Goal: Information Seeking & Learning: Find contact information

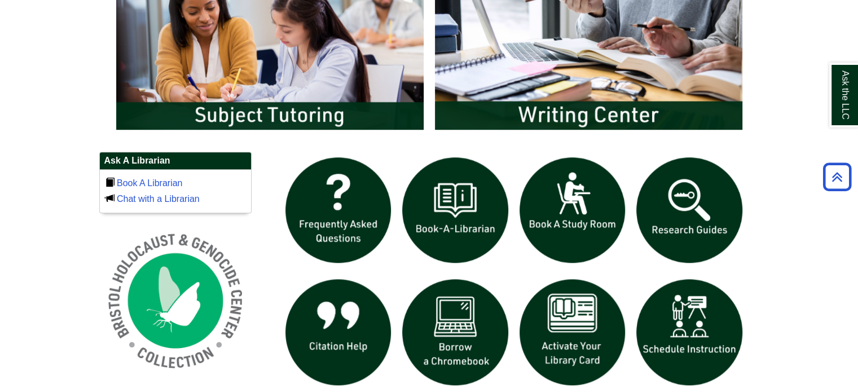
scroll to position [572, 0]
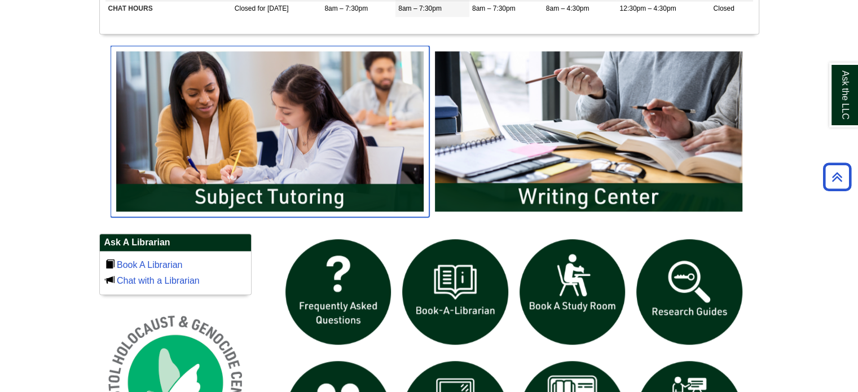
click at [332, 189] on img "slideshow" at bounding box center [270, 131] width 319 height 171
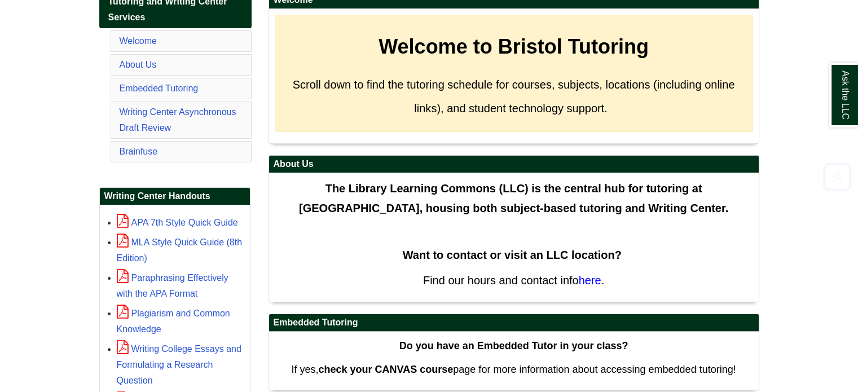
scroll to position [264, 0]
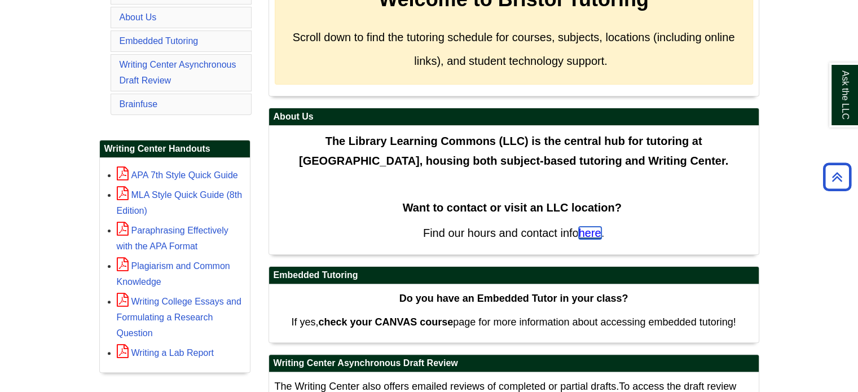
drag, startPoint x: 590, startPoint y: 232, endPoint x: 646, endPoint y: 216, distance: 58.0
click at [590, 232] on span "here" at bounding box center [590, 233] width 23 height 12
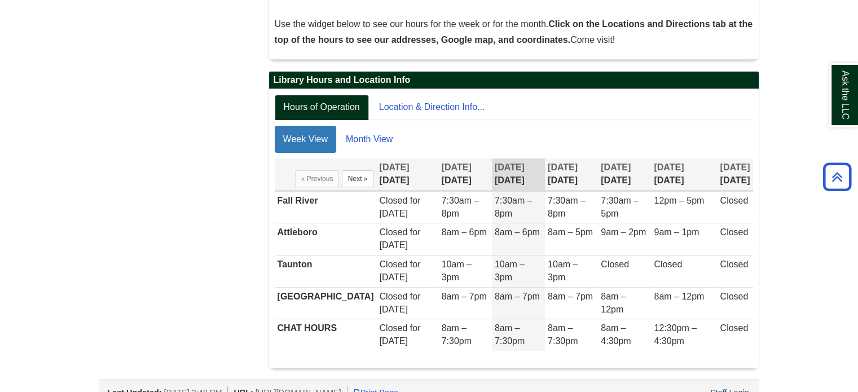
scroll to position [240, 0]
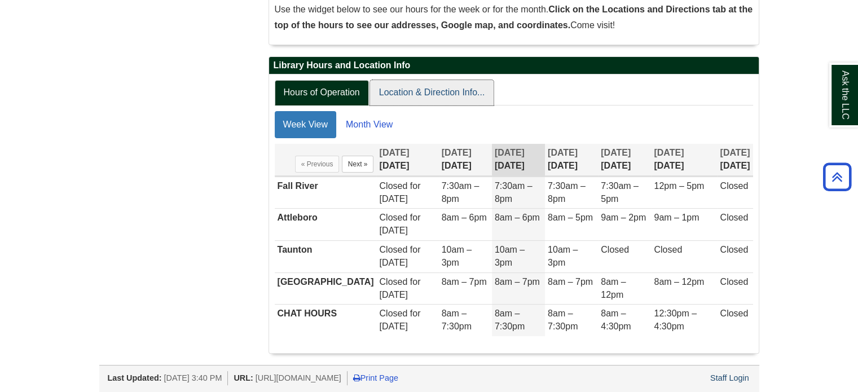
click at [432, 89] on link "Location & Direction Info..." at bounding box center [432, 92] width 124 height 25
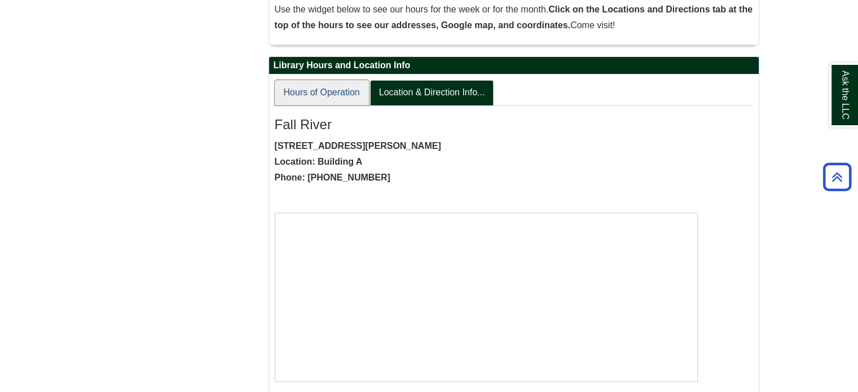
click at [296, 92] on link "Hours of Operation" at bounding box center [322, 92] width 94 height 25
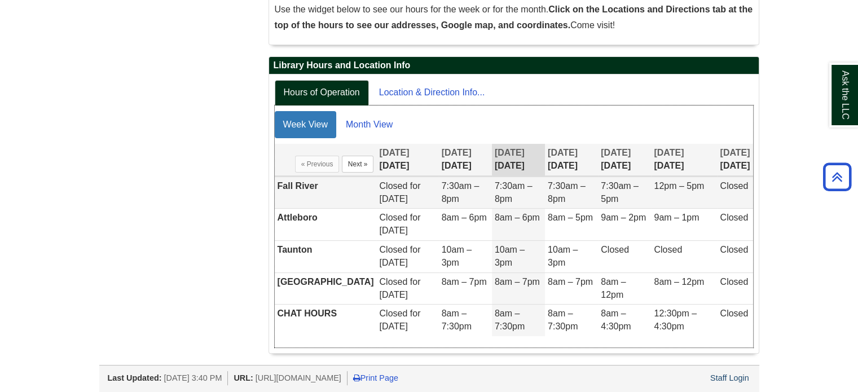
click at [314, 180] on td "Fall River" at bounding box center [326, 192] width 102 height 32
click at [323, 187] on td "Fall River" at bounding box center [326, 192] width 102 height 32
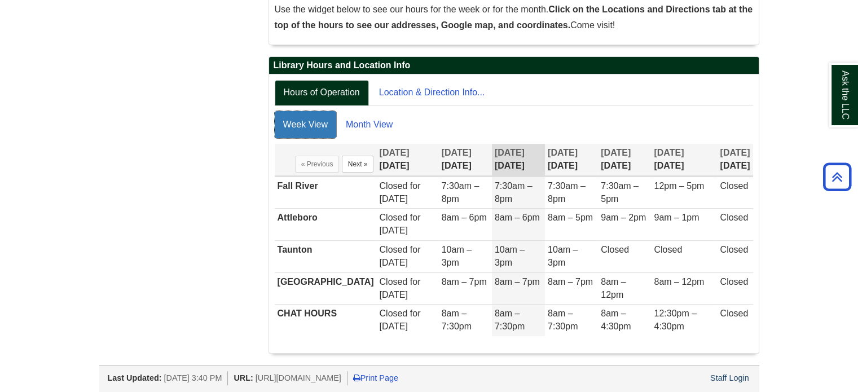
click at [304, 117] on link "Week View" at bounding box center [305, 124] width 61 height 27
click at [387, 117] on link "Month View" at bounding box center [369, 124] width 64 height 27
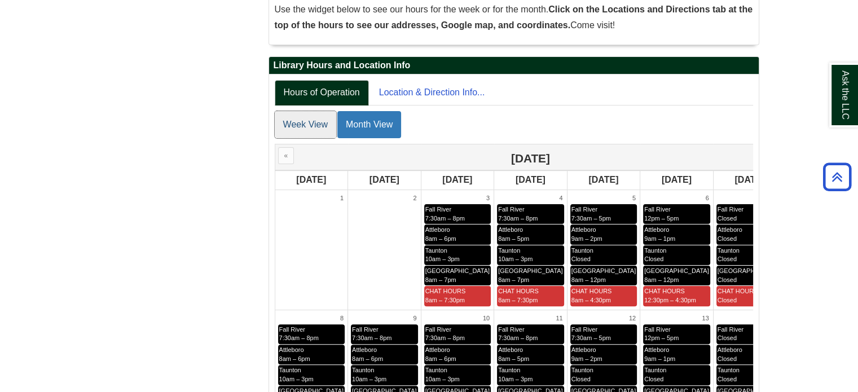
click at [303, 117] on link "Week View" at bounding box center [305, 124] width 61 height 27
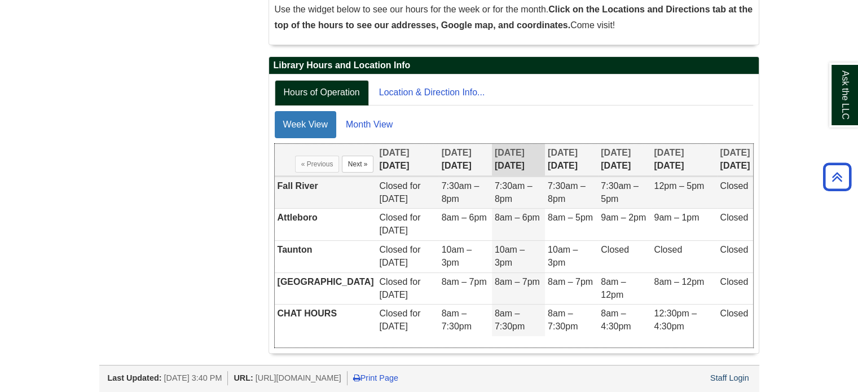
click at [297, 180] on td "Fall River" at bounding box center [326, 192] width 102 height 32
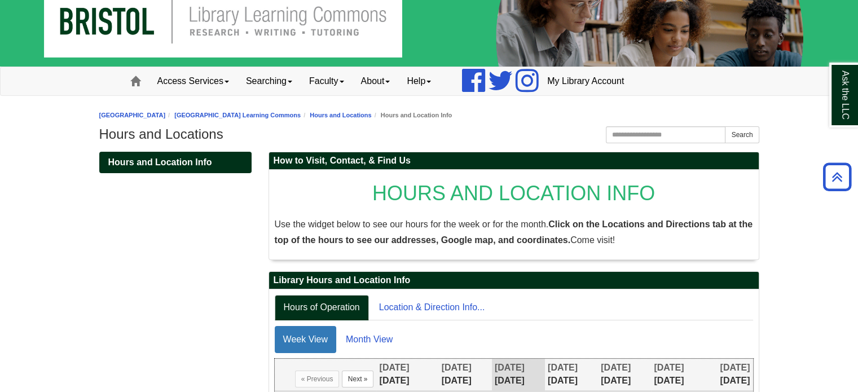
scroll to position [0, 0]
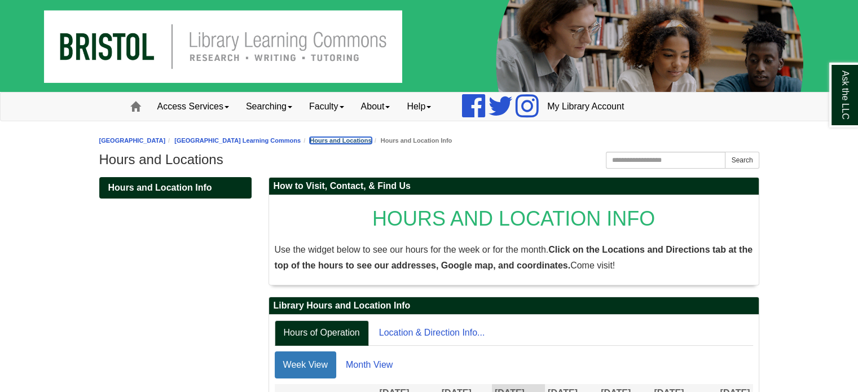
click at [371, 137] on link "Hours and Locations" at bounding box center [340, 140] width 61 height 7
click at [695, 245] on strong "Click on the Locations and Directions tab at the top of the hours to see our ad…" at bounding box center [514, 257] width 478 height 25
click at [157, 176] on div "Hours and Location Info How to Visit, Contact, & Find Us HOURS AND LOCATION INF…" at bounding box center [429, 388] width 660 height 434
click at [155, 187] on span "Hours and Location Info" at bounding box center [160, 188] width 104 height 10
click at [180, 183] on span "Hours and Location Info" at bounding box center [160, 188] width 104 height 10
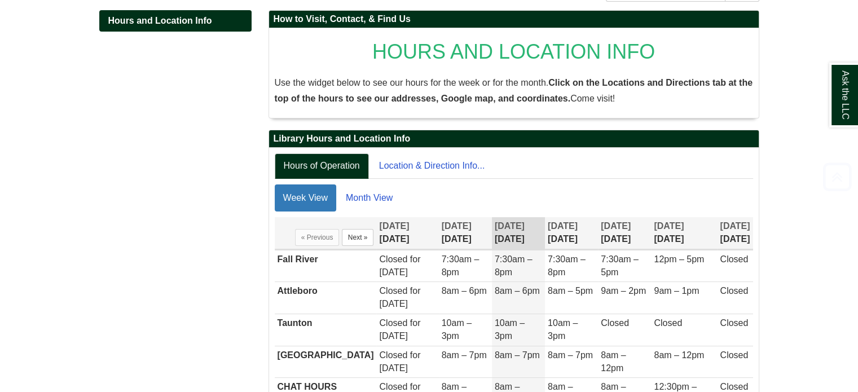
scroll to position [169, 0]
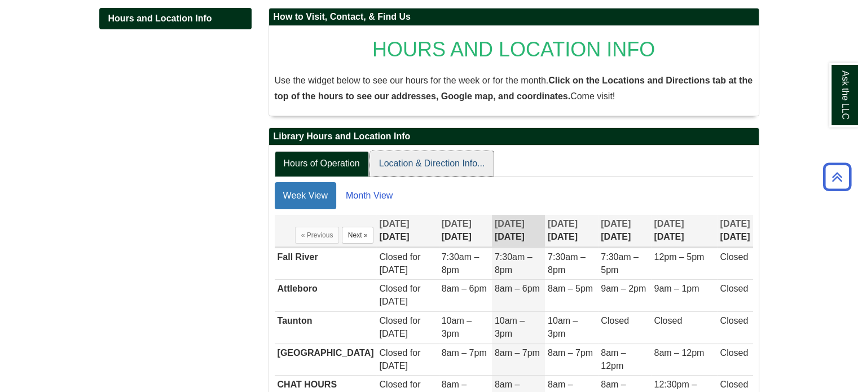
click at [453, 162] on link "Location & Direction Info..." at bounding box center [432, 163] width 124 height 25
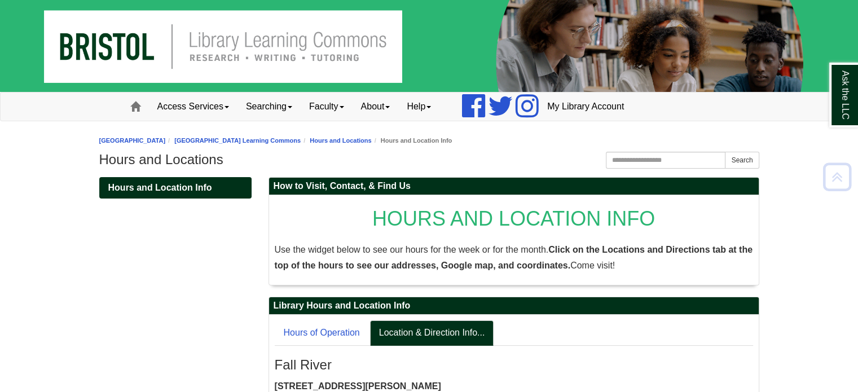
scroll to position [226, 0]
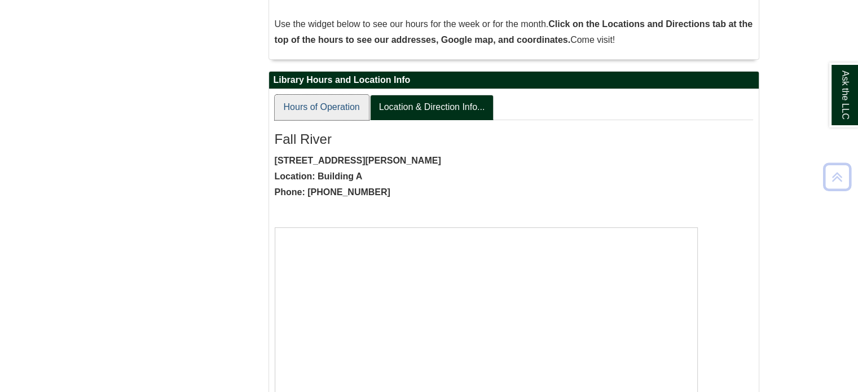
click at [308, 107] on link "Hours of Operation" at bounding box center [322, 107] width 94 height 25
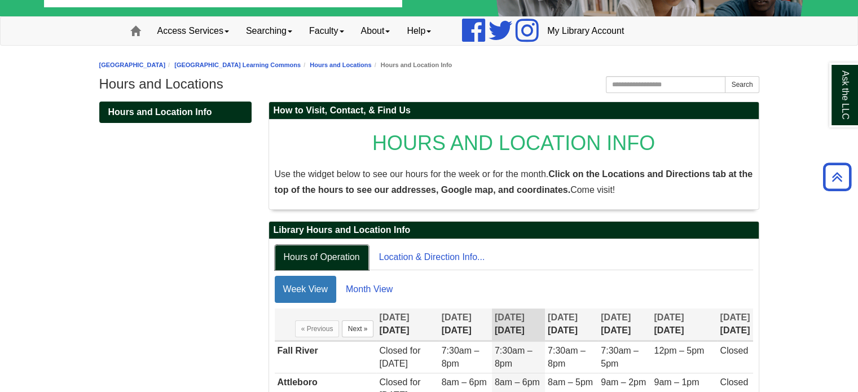
scroll to position [0, 0]
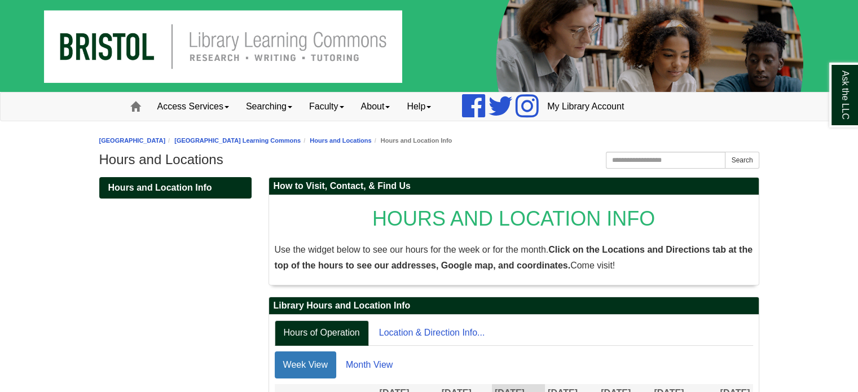
click at [255, 135] on li "[GEOGRAPHIC_DATA] Learning Commons" at bounding box center [232, 140] width 135 height 11
click at [286, 136] on li "[GEOGRAPHIC_DATA] Learning Commons" at bounding box center [232, 140] width 135 height 11
click at [291, 133] on div "Bristol Community College Bristol Community College Library Learning Commons We…" at bounding box center [429, 152] width 660 height 39
click at [292, 137] on link "[GEOGRAPHIC_DATA] Learning Commons" at bounding box center [237, 140] width 126 height 7
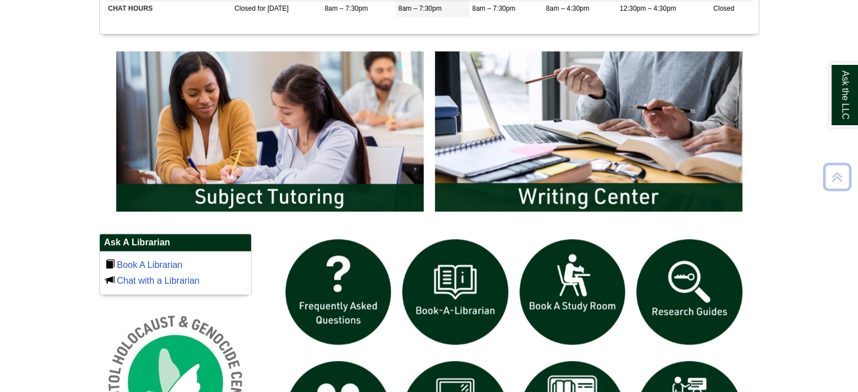
scroll to position [620, 0]
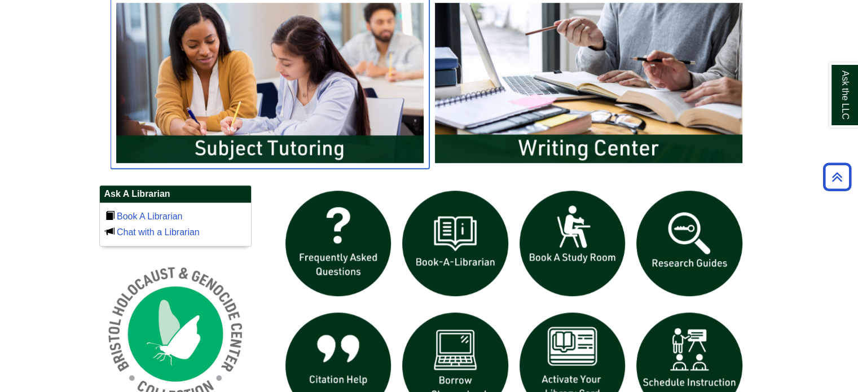
click at [259, 160] on img "slideshow" at bounding box center [270, 82] width 319 height 171
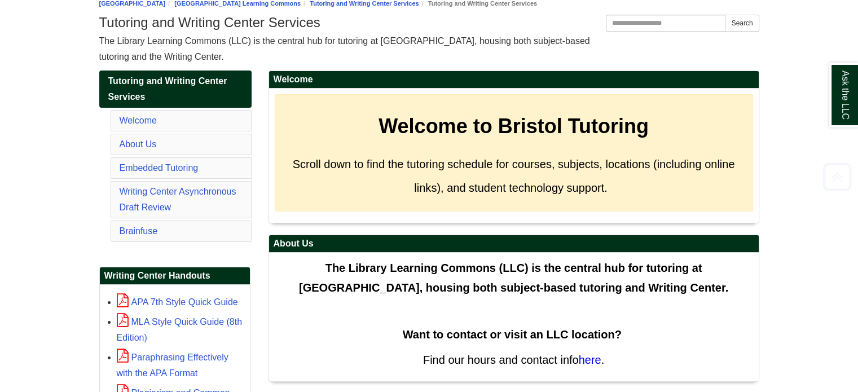
scroll to position [169, 0]
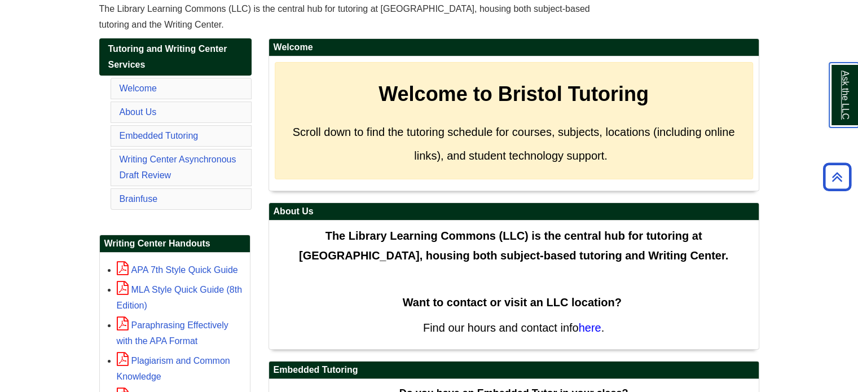
click at [844, 92] on link "Ask the LLC" at bounding box center [843, 95] width 29 height 65
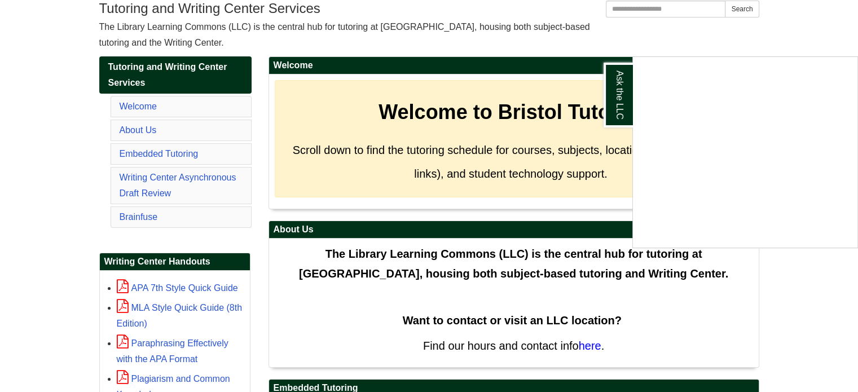
scroll to position [264, 0]
